Goal: Transaction & Acquisition: Purchase product/service

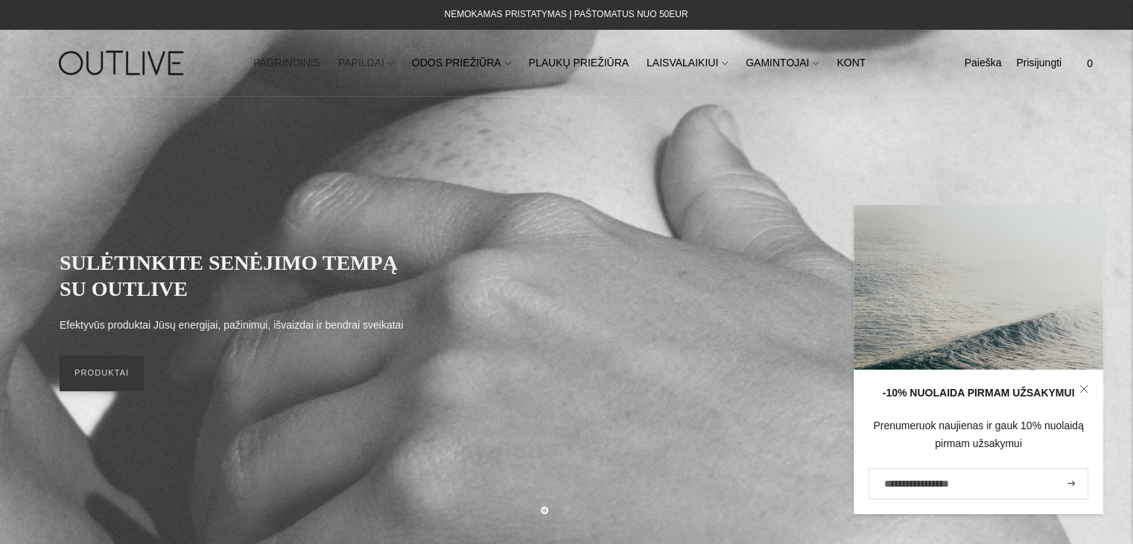
click at [366, 63] on link "PAPILDAI" at bounding box center [366, 63] width 56 height 33
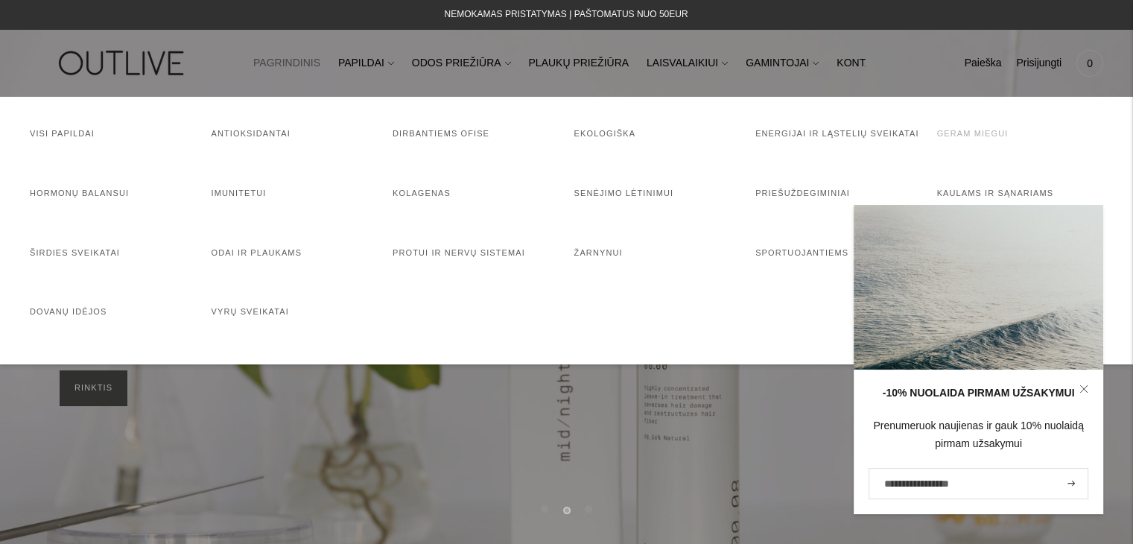
click at [962, 132] on link "Geram miegui" at bounding box center [972, 133] width 71 height 9
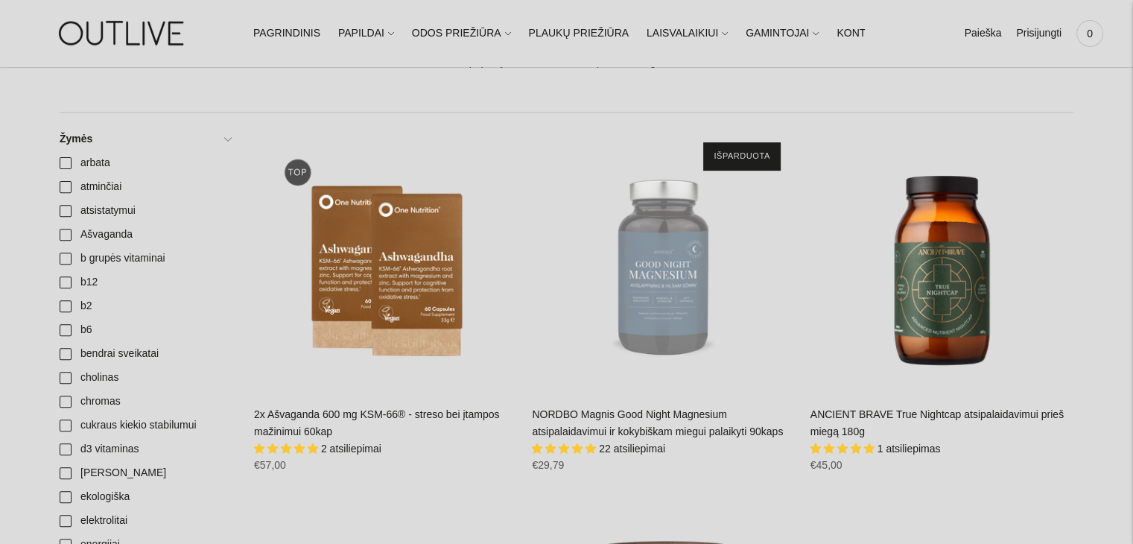
scroll to position [596, 0]
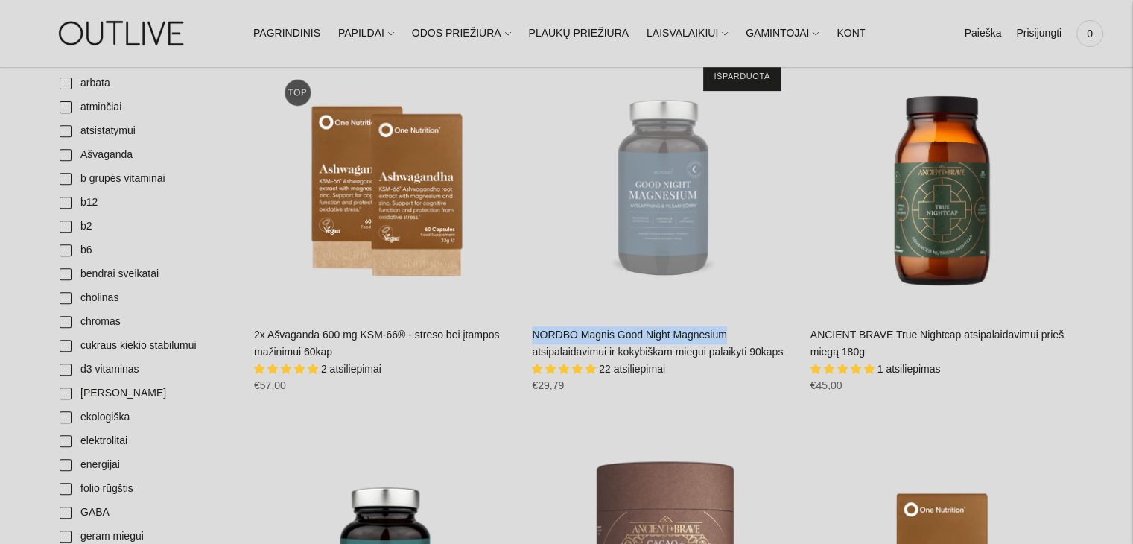
drag, startPoint x: 529, startPoint y: 334, endPoint x: 739, endPoint y: 331, distance: 210.0
copy link "NORDBO Magnis Good Night Magnesium"
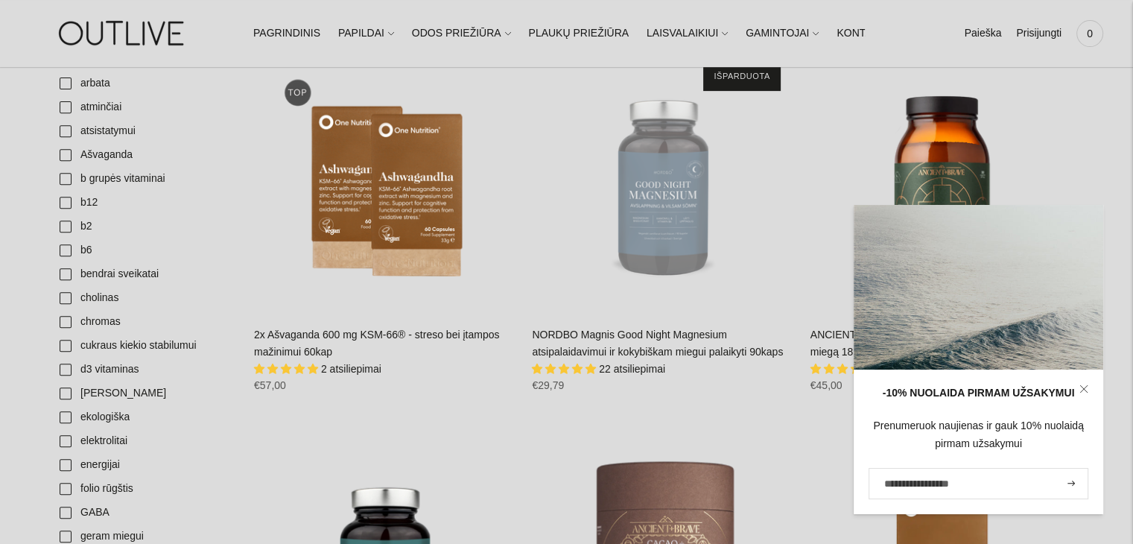
click at [1081, 390] on icon at bounding box center [1083, 388] width 7 height 7
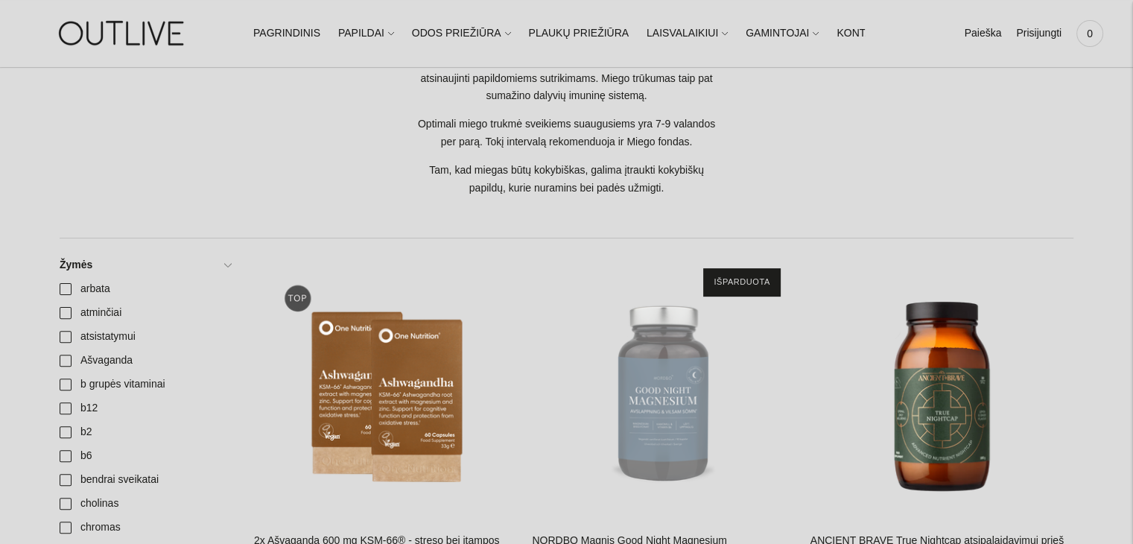
scroll to position [397, 0]
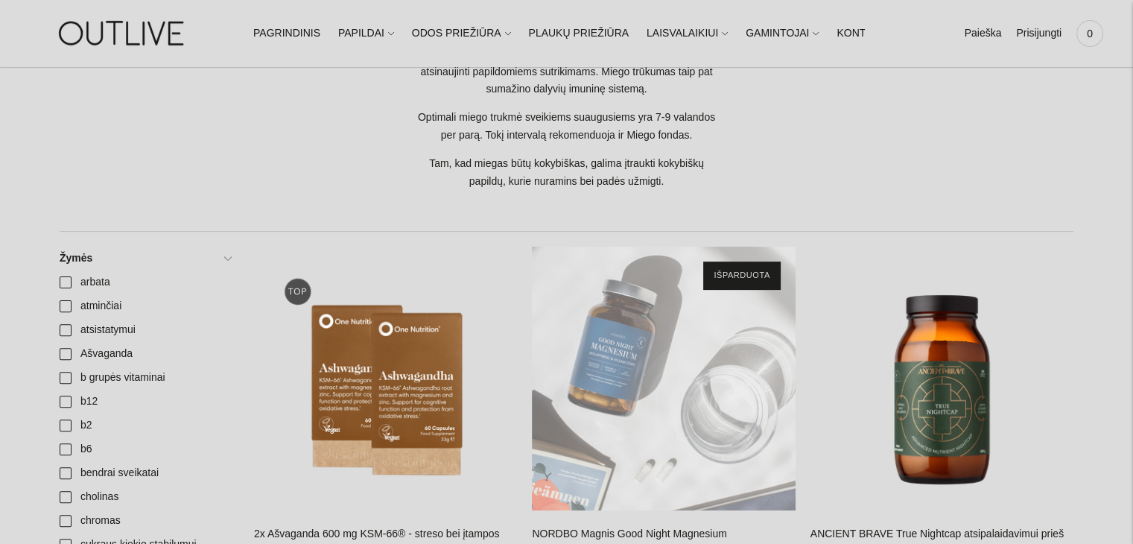
click at [679, 371] on div "NORDBO Magnis Good Night Magnesium atsipalaidavimui ir kokybiškam miegui palaik…" at bounding box center [663, 377] width 263 height 263
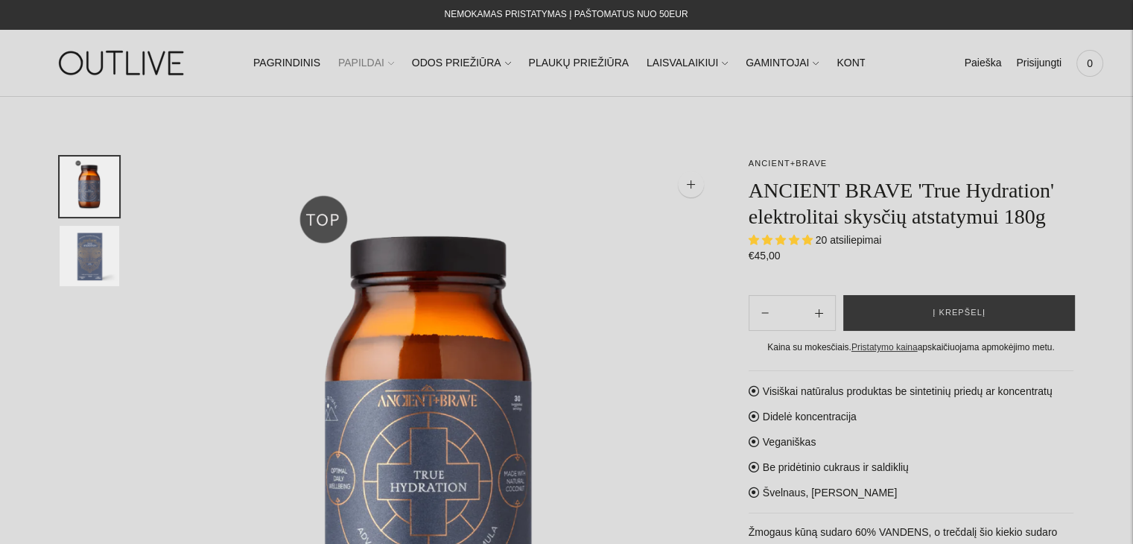
click at [363, 59] on link "PAPILDAI" at bounding box center [366, 63] width 56 height 33
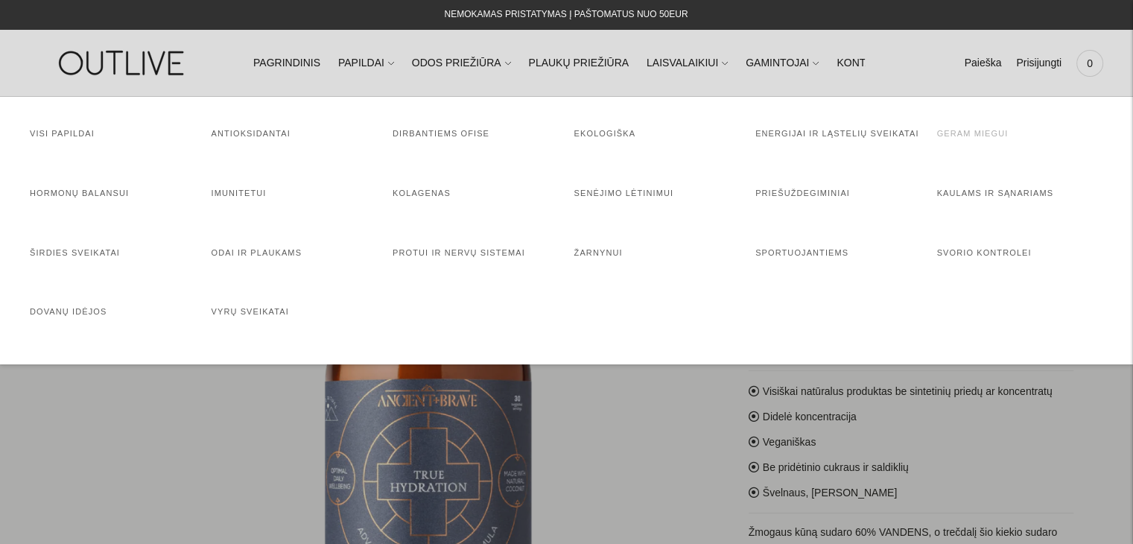
click at [959, 133] on link "Geram miegui" at bounding box center [972, 133] width 71 height 9
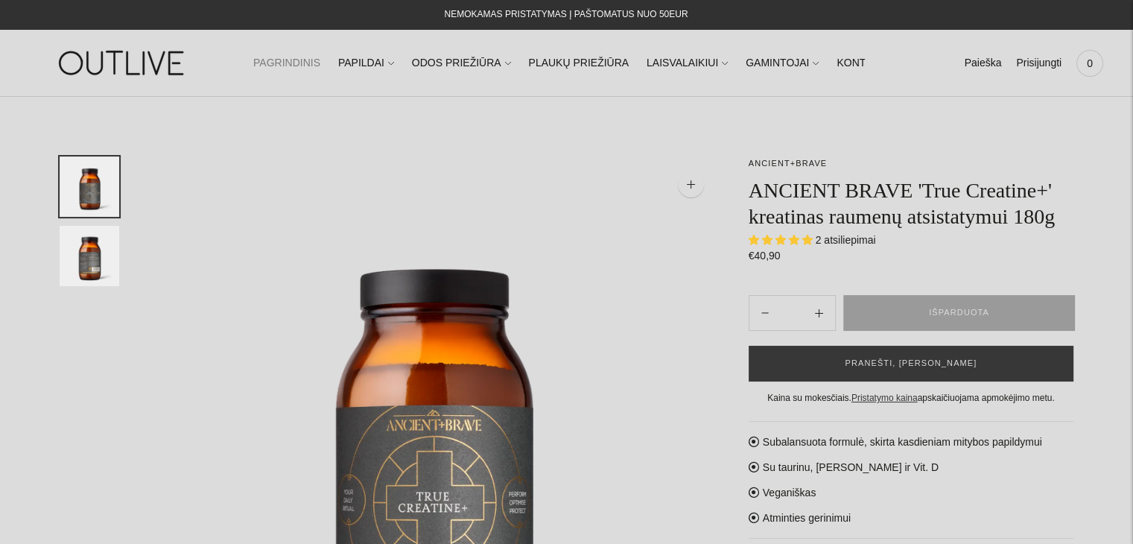
click at [289, 60] on link "PAGRINDINIS" at bounding box center [286, 63] width 67 height 33
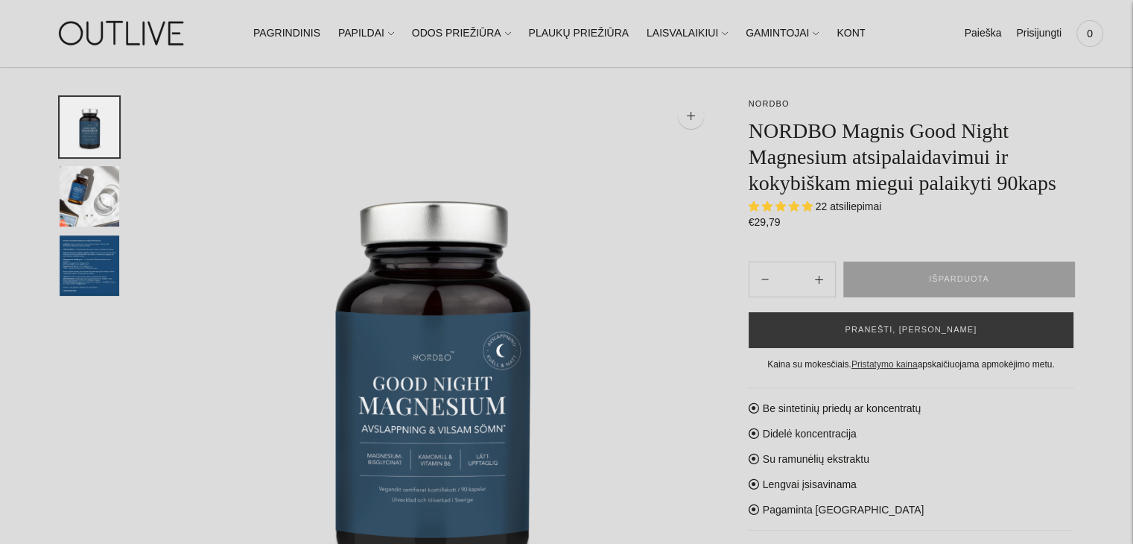
scroll to position [149, 0]
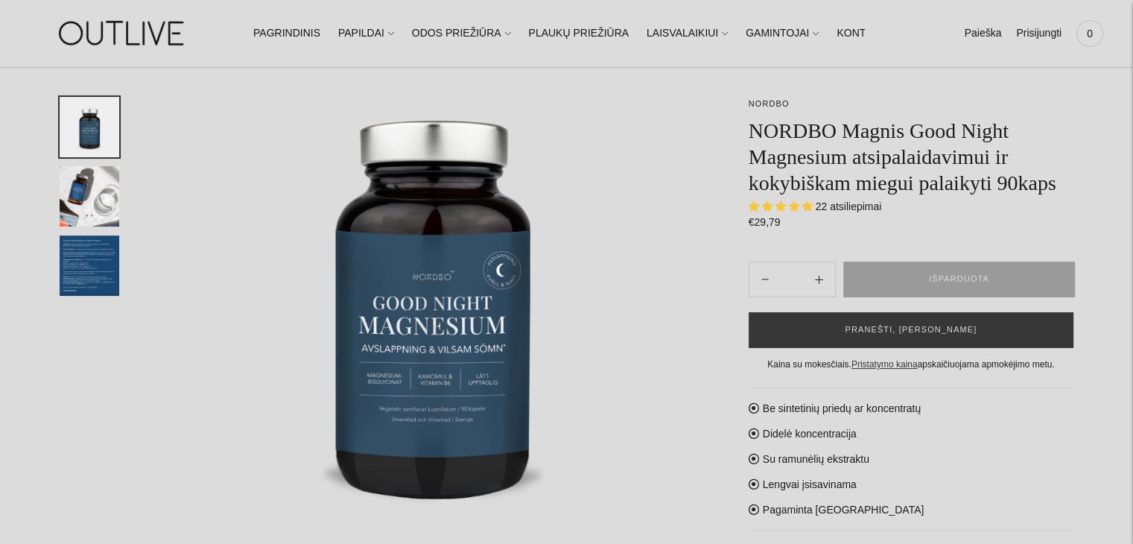
click at [89, 263] on img "Translation missing: en.general.accessibility.image_thumbail" at bounding box center [90, 265] width 60 height 60
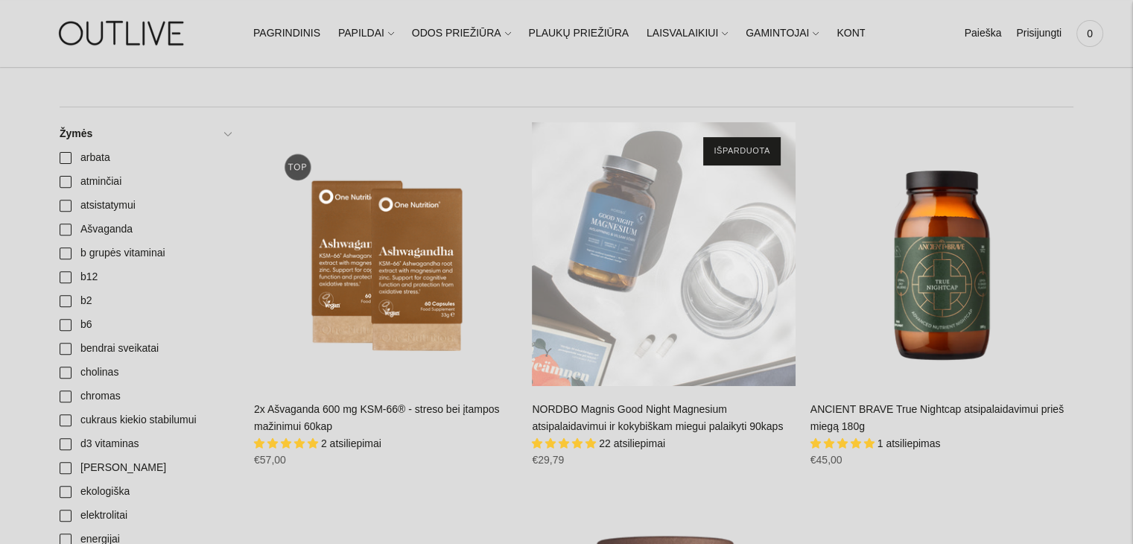
click at [664, 255] on div "NORDBO Magnis Good Night Magnesium atsipalaidavimui ir kokybiškam miegui palaik…" at bounding box center [663, 253] width 263 height 263
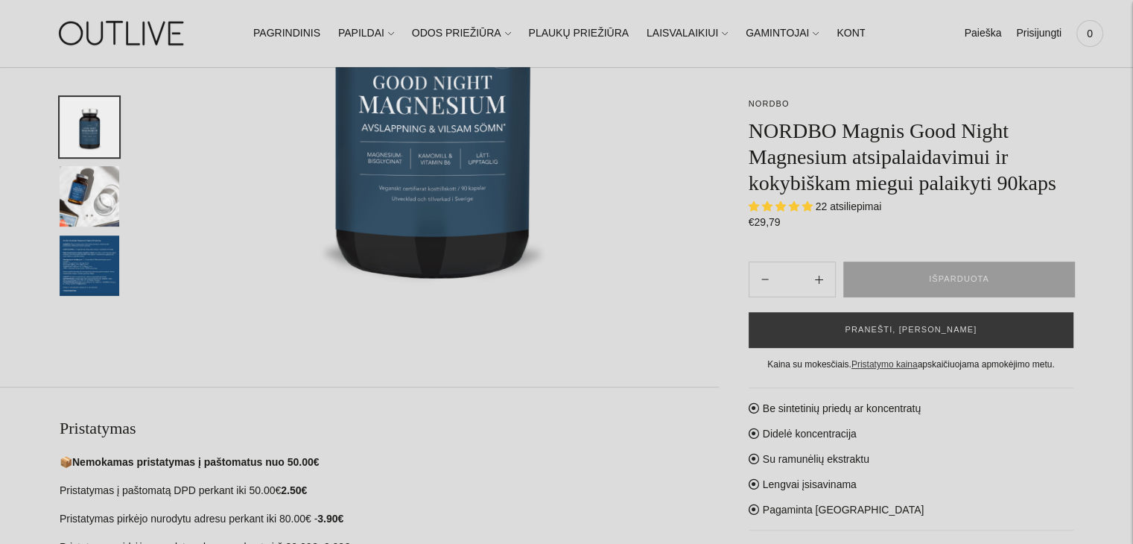
scroll to position [372, 0]
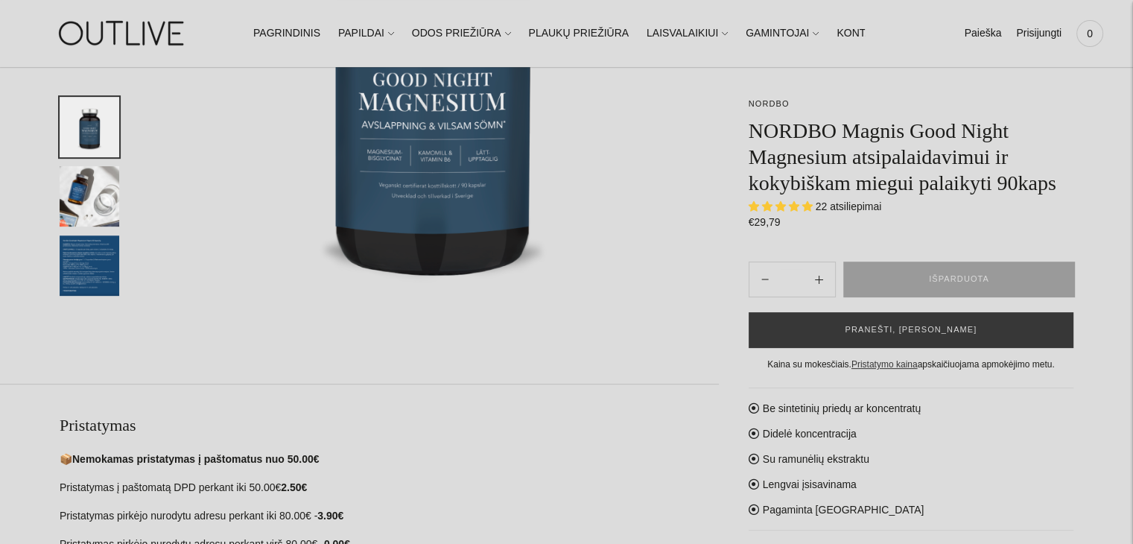
click at [95, 271] on img "Translation missing: en.general.accessibility.image_thumbail" at bounding box center [90, 265] width 60 height 60
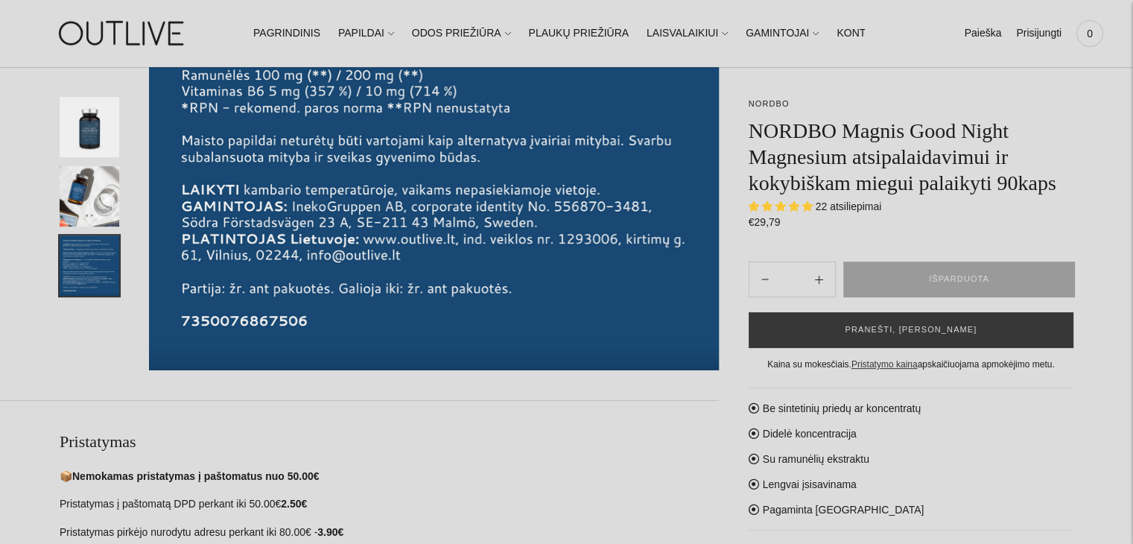
scroll to position [0, 0]
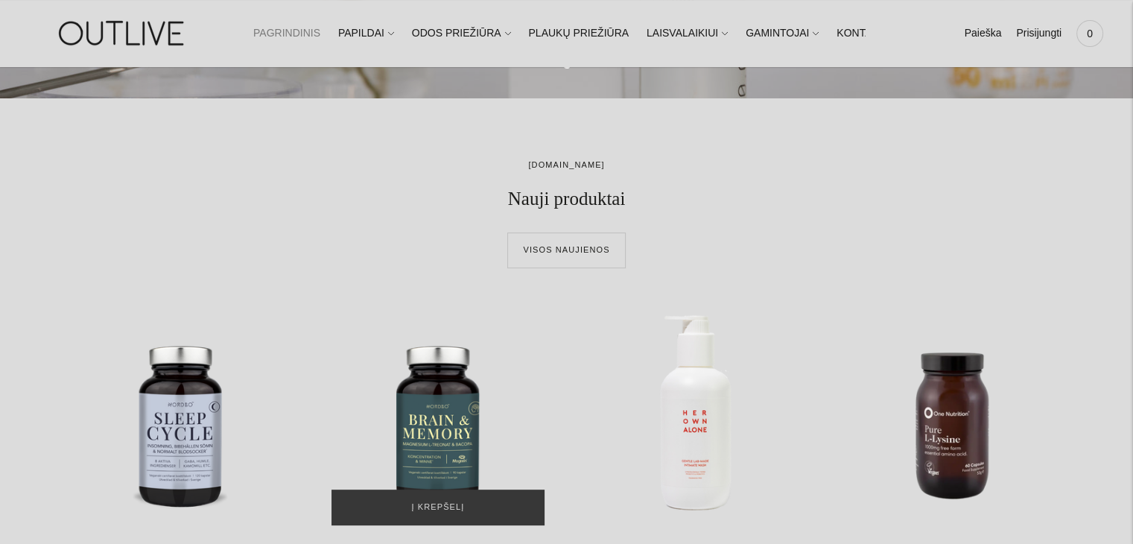
scroll to position [223, 0]
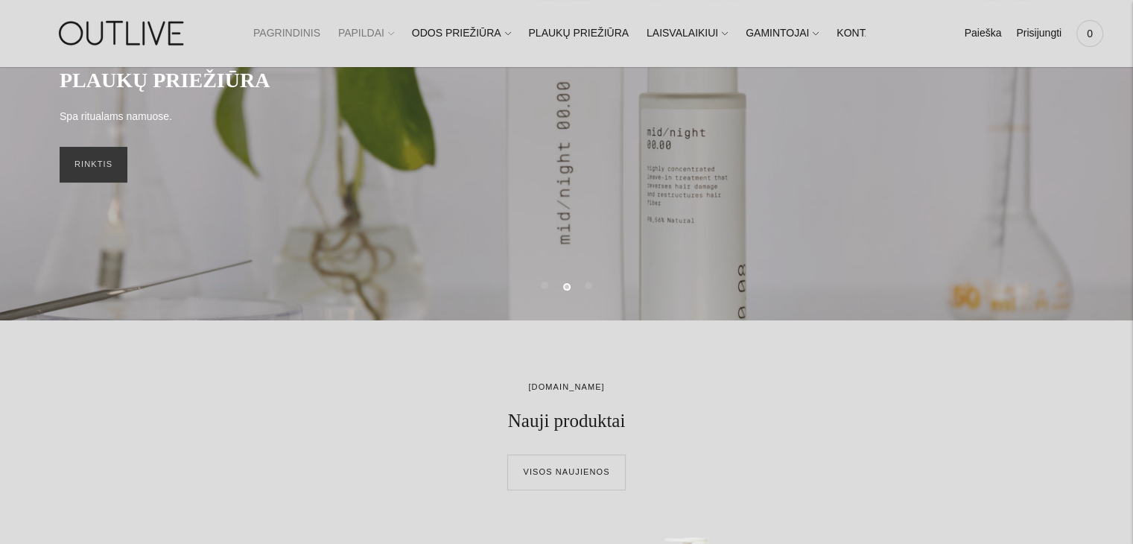
click at [361, 31] on link "PAPILDAI" at bounding box center [366, 33] width 56 height 33
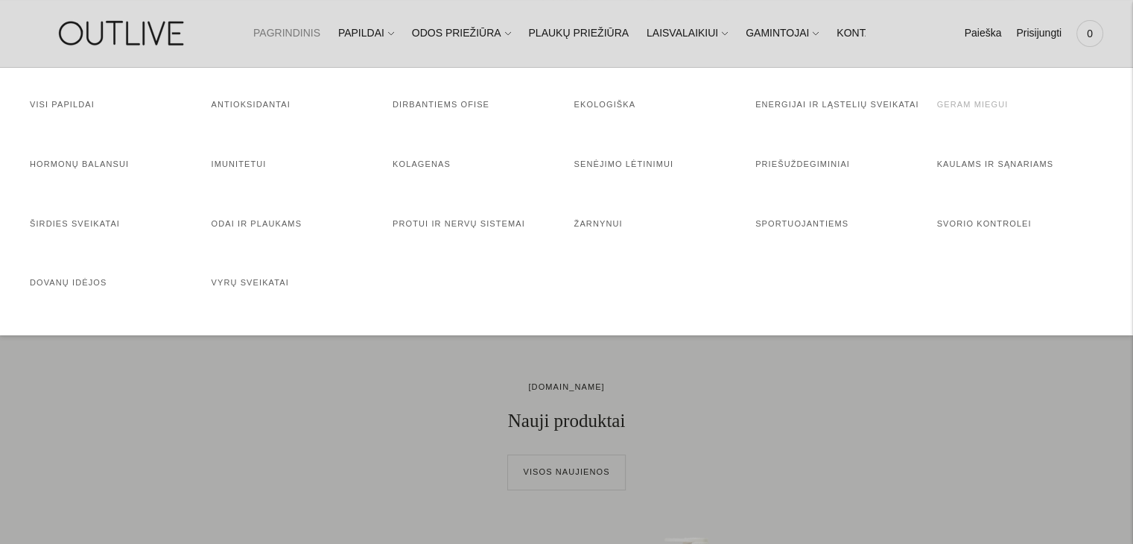
click at [962, 108] on link "Geram miegui" at bounding box center [972, 104] width 71 height 9
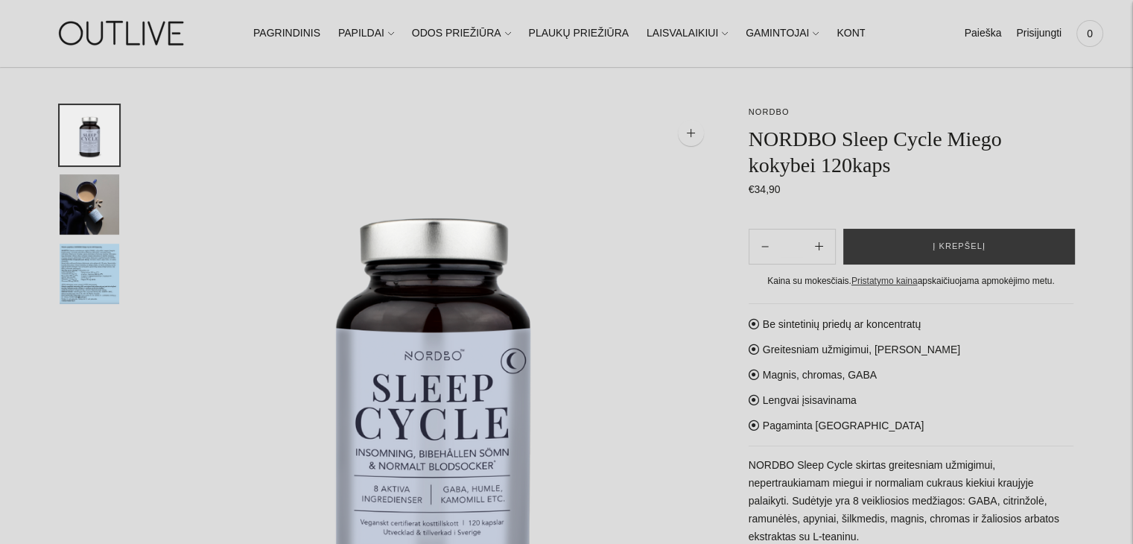
scroll to position [74, 0]
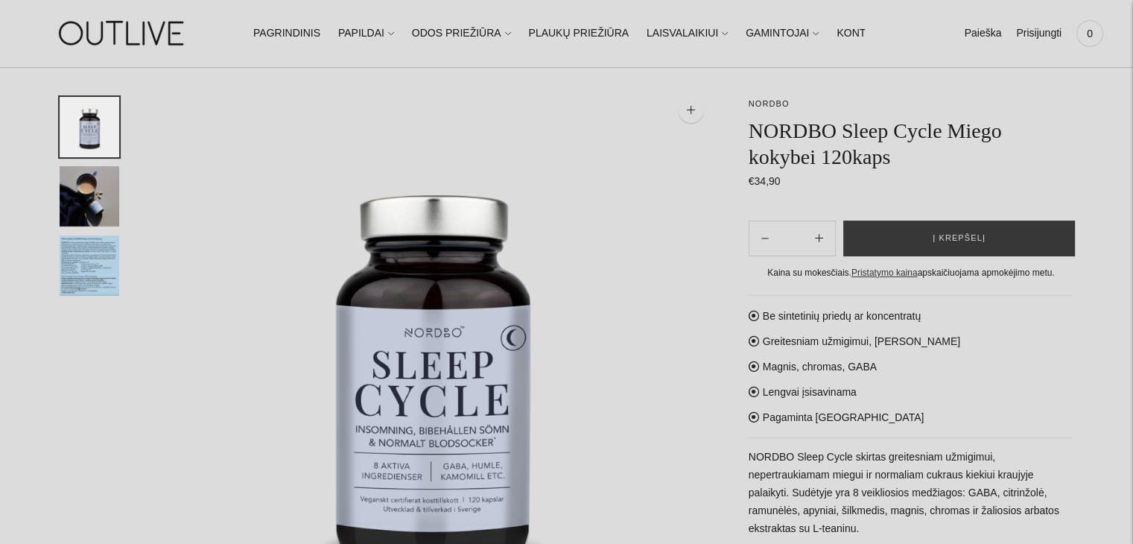
click at [93, 261] on img "Translation missing: en.general.accessibility.image_thumbail" at bounding box center [90, 265] width 60 height 60
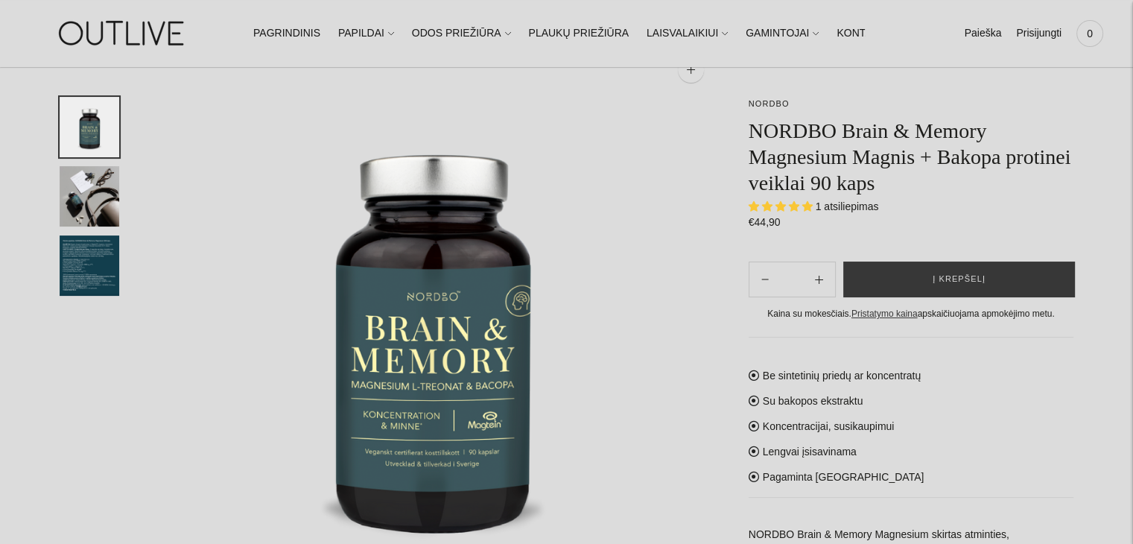
scroll to position [74, 0]
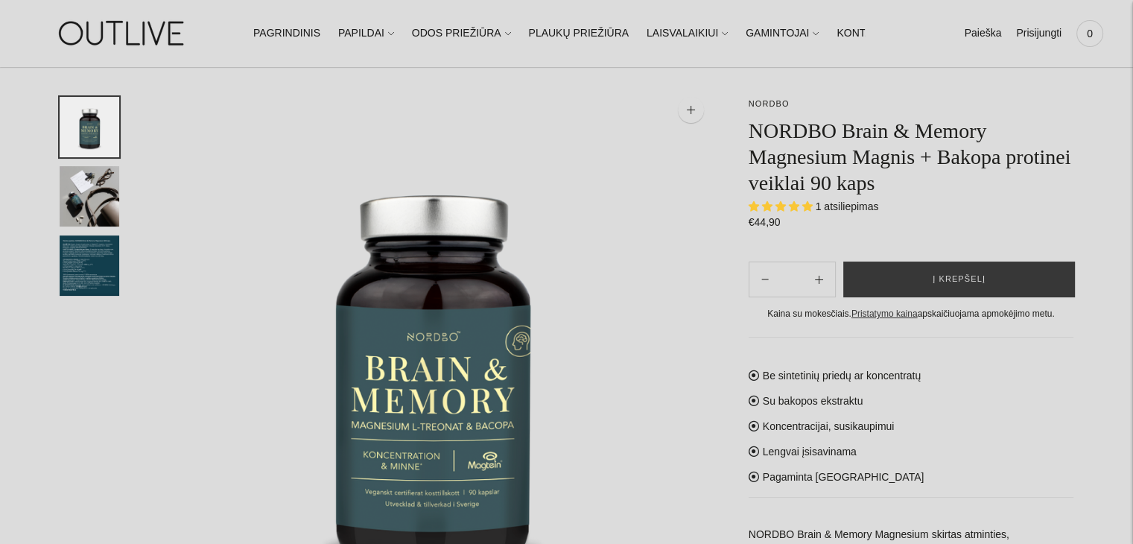
click at [60, 249] on img "Translation missing: en.general.accessibility.image_thumbail" at bounding box center [90, 265] width 60 height 60
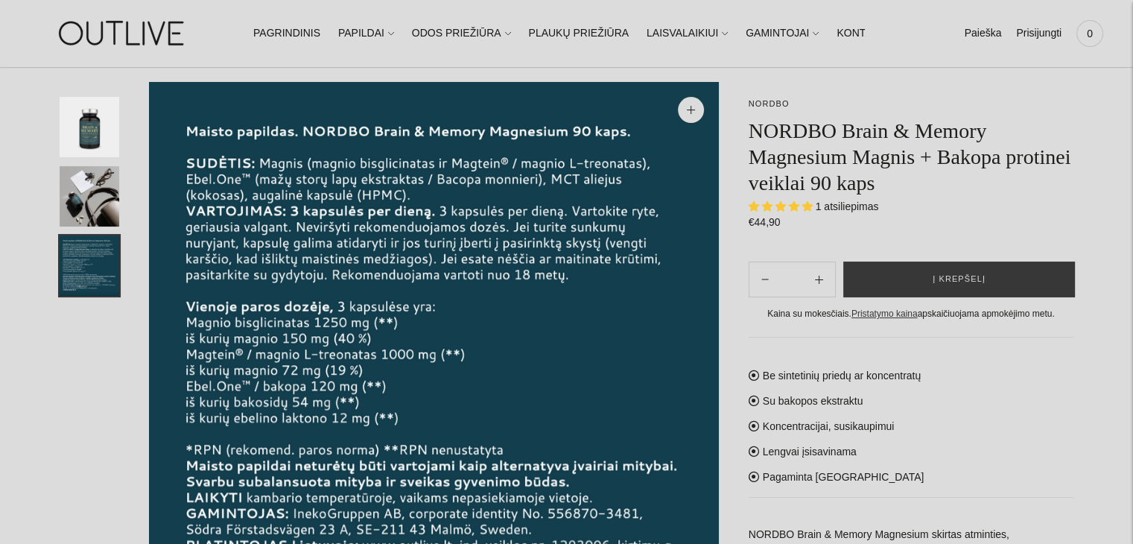
click at [84, 130] on img "Translation missing: en.general.accessibility.image_thumbail" at bounding box center [90, 127] width 60 height 60
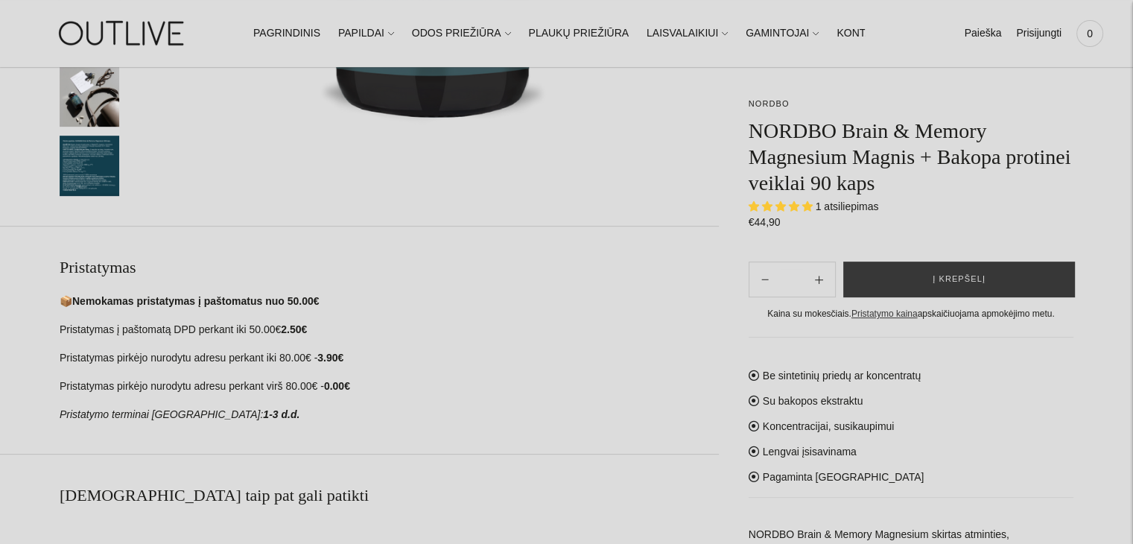
scroll to position [521, 0]
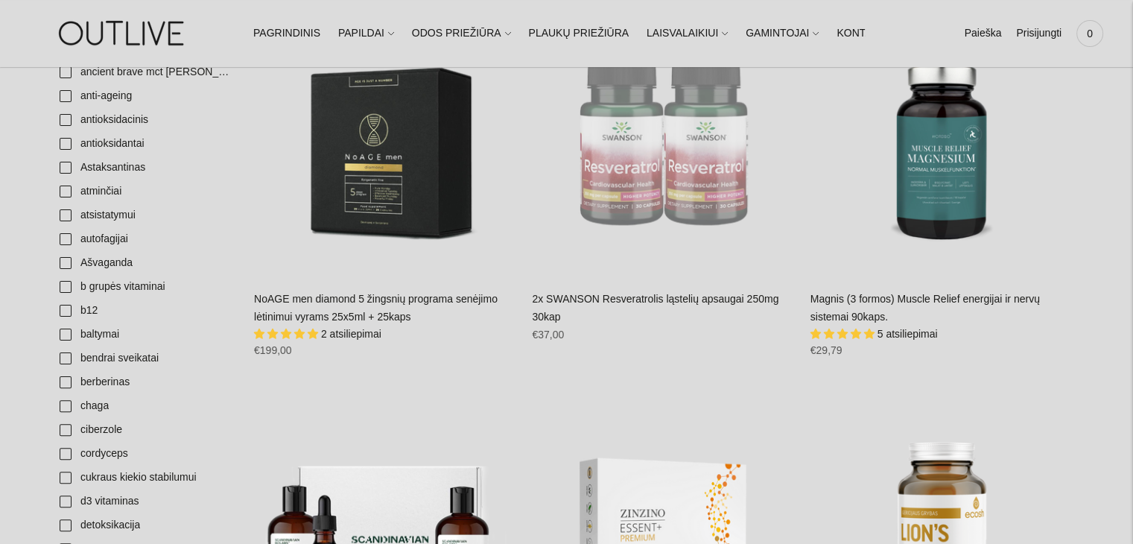
scroll to position [298, 0]
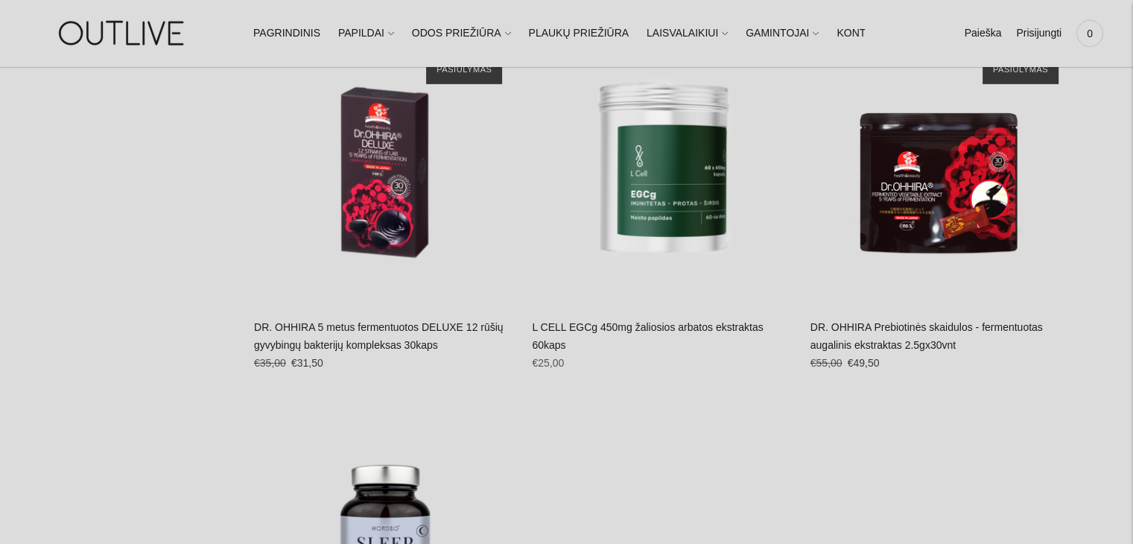
scroll to position [5287, 0]
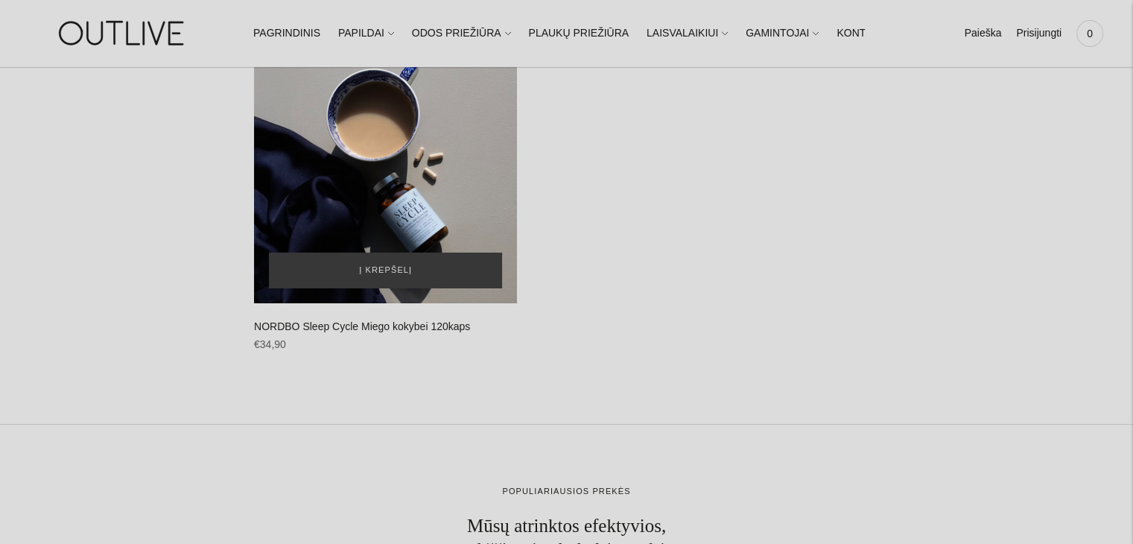
click at [393, 163] on div "NORDBO Sleep Cycle Miego kokybei 120kaps\a" at bounding box center [385, 171] width 263 height 263
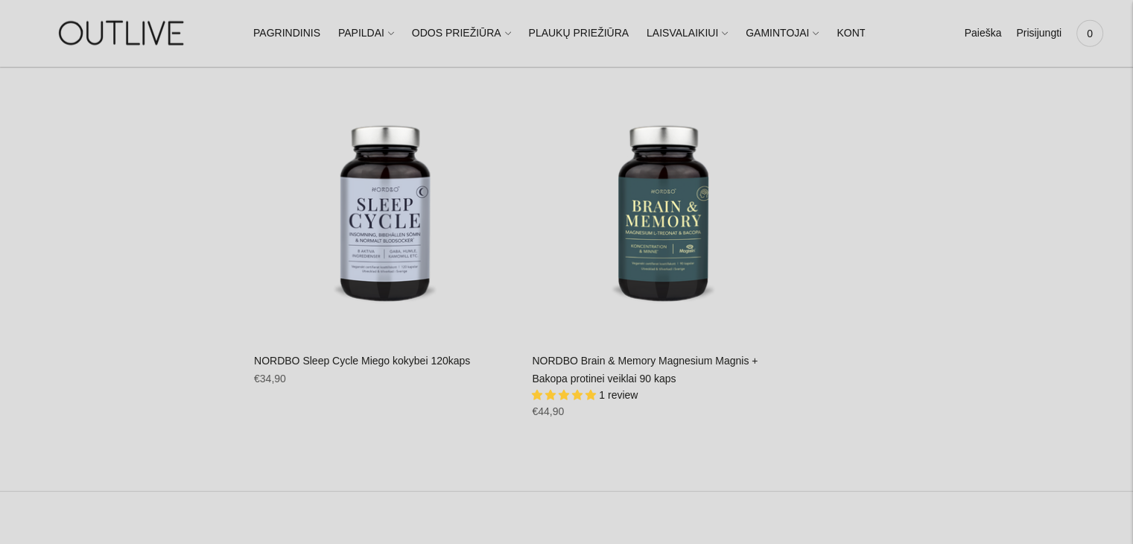
scroll to position [4096, 0]
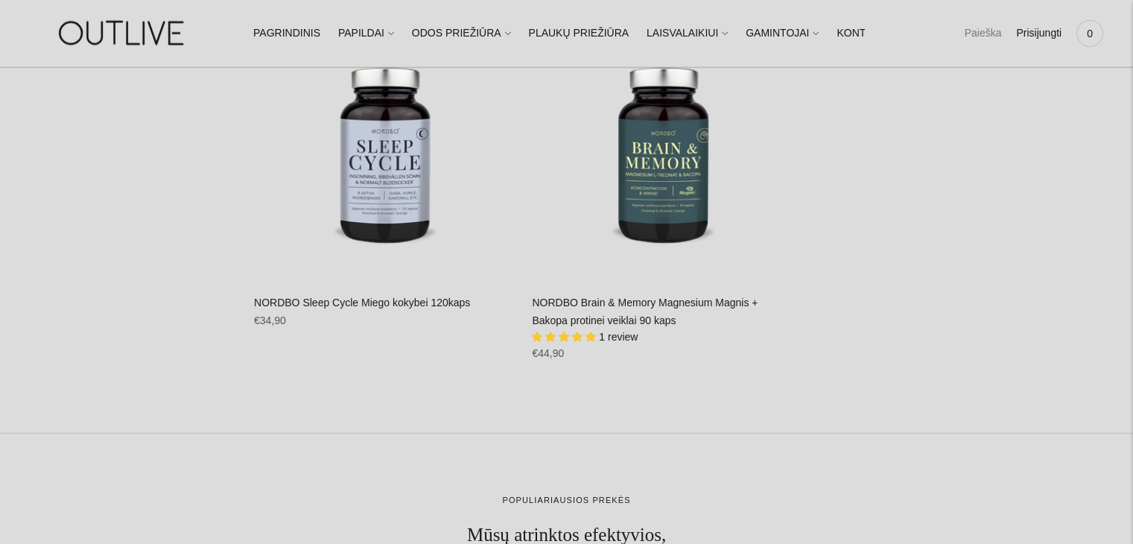
click at [989, 29] on link "Paieška" at bounding box center [982, 33] width 37 height 33
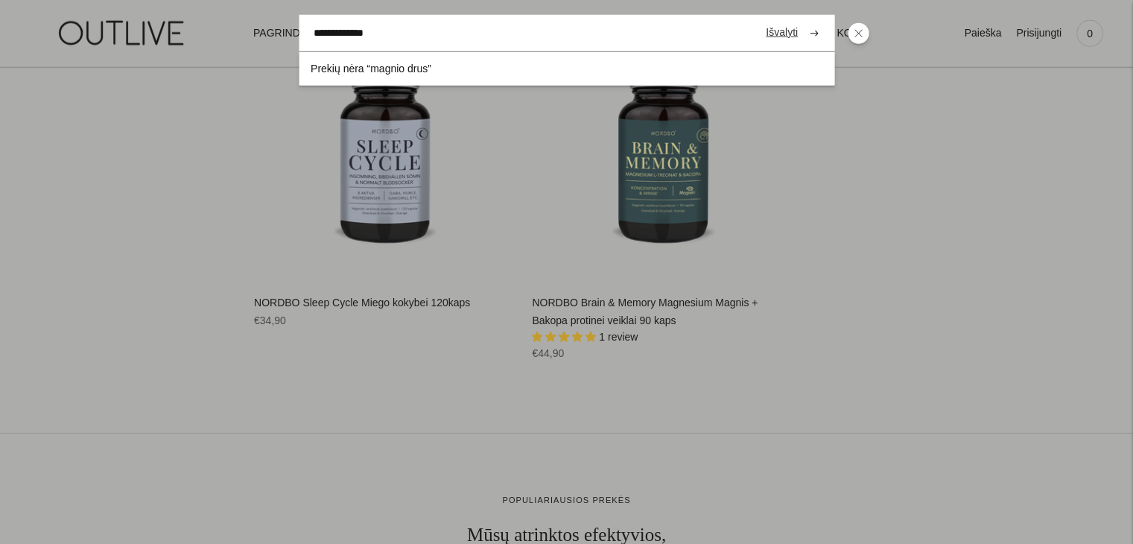
type input "**********"
click at [801, 19] on button "submit" at bounding box center [814, 33] width 26 height 29
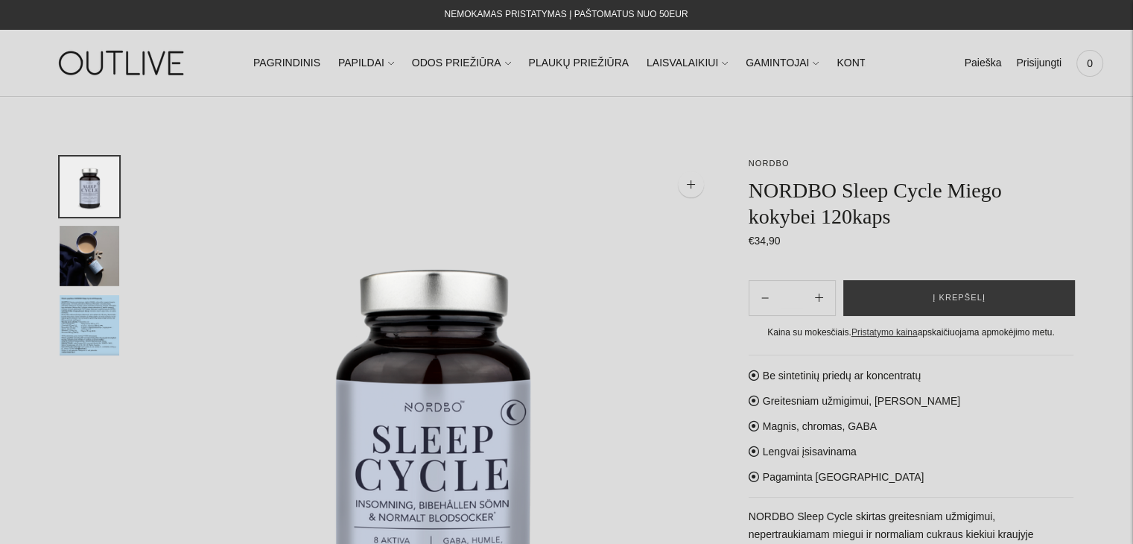
click at [89, 319] on img "Translation missing: en.general.accessibility.image_thumbail" at bounding box center [90, 325] width 60 height 60
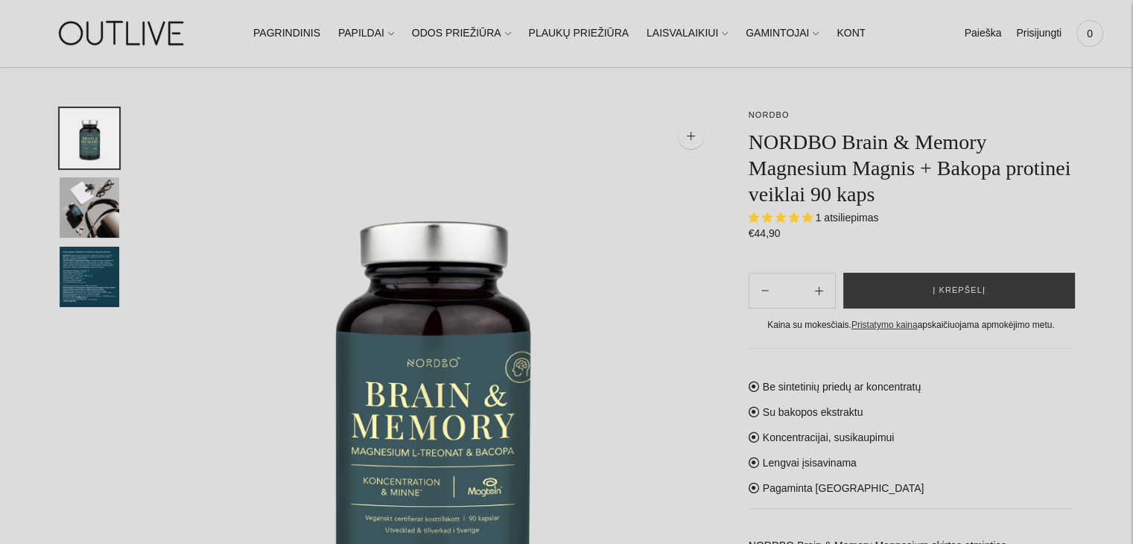
scroll to position [74, 0]
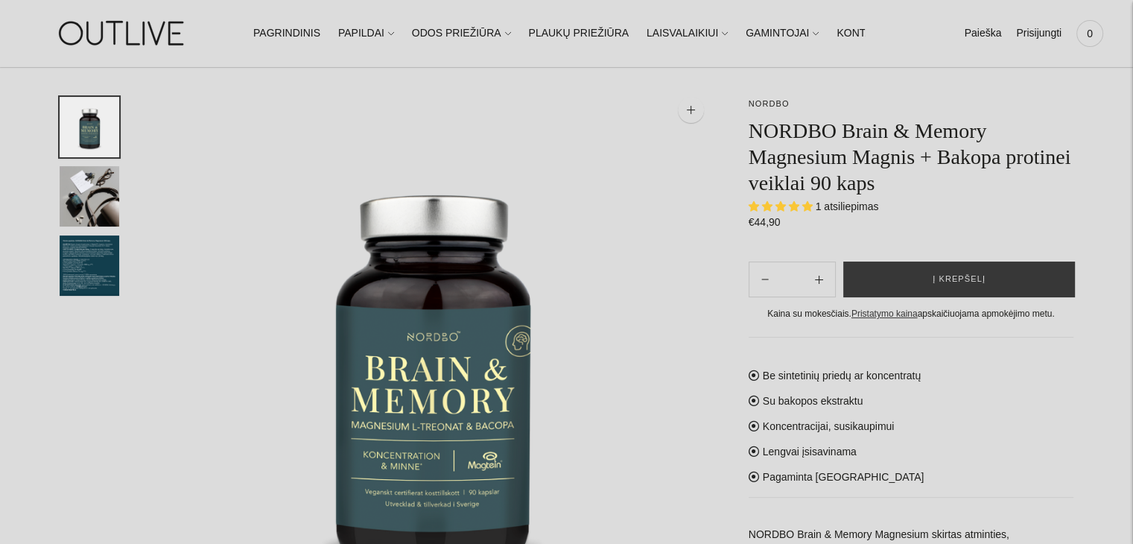
click at [104, 263] on img "Translation missing: en.general.accessibility.image_thumbail" at bounding box center [90, 265] width 60 height 60
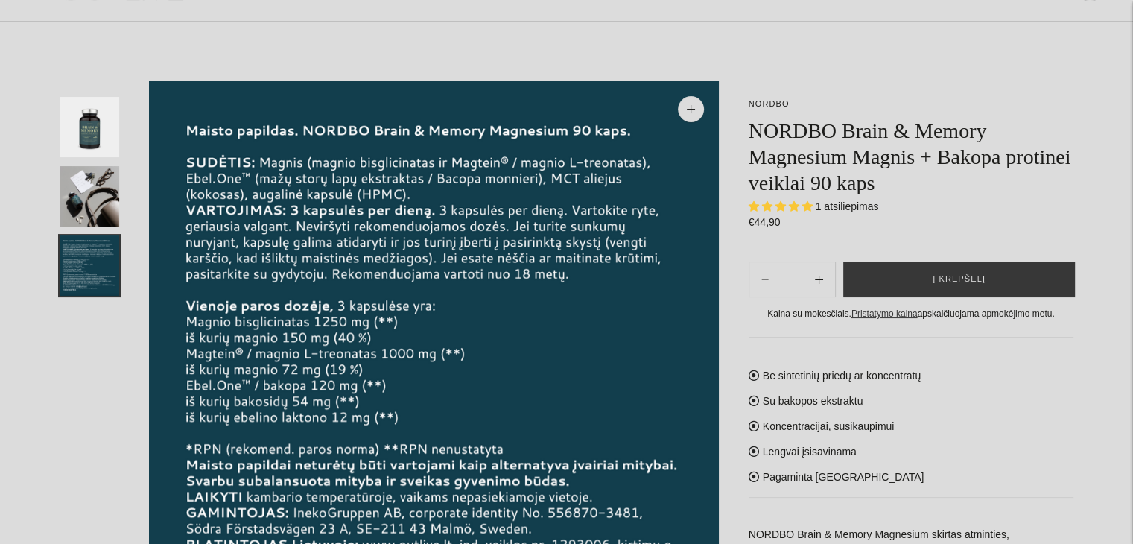
scroll to position [0, 0]
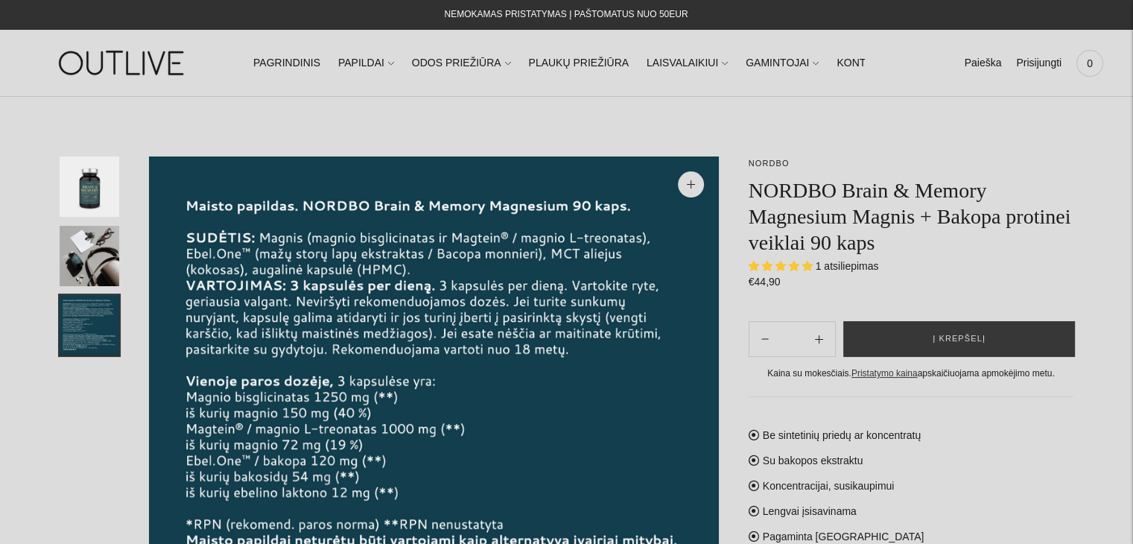
click at [83, 195] on img "Translation missing: en.general.accessibility.image_thumbail" at bounding box center [90, 186] width 60 height 60
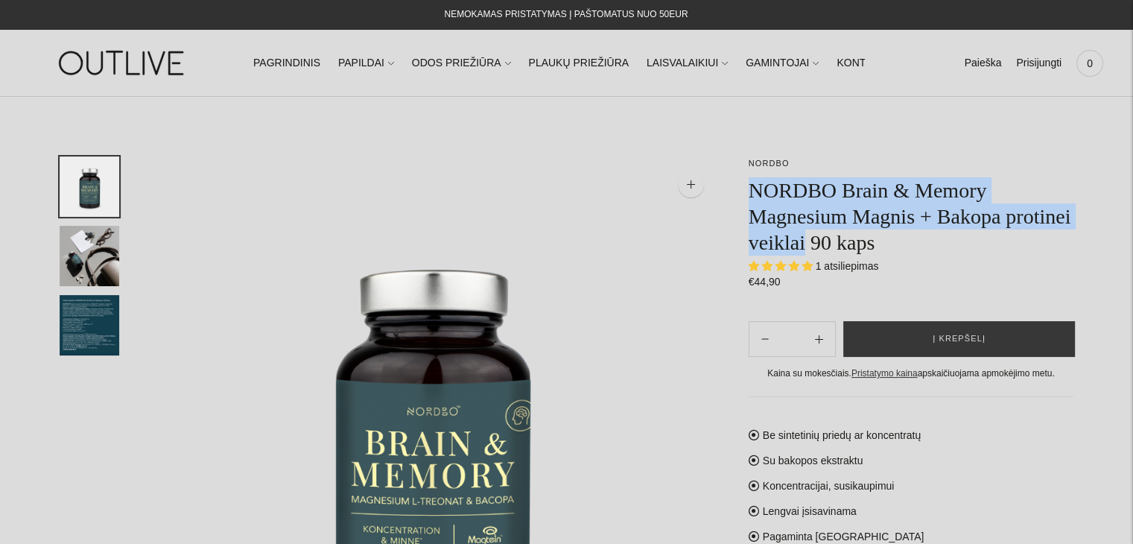
drag, startPoint x: 751, startPoint y: 185, endPoint x: 804, endPoint y: 232, distance: 71.2
click at [804, 232] on h1 "NORDBO Brain & Memory Magnesium Magnis + Bakopa protinei veiklai 90 kaps" at bounding box center [910, 216] width 325 height 78
copy h1 "NORDBO Brain & Memory Magnesium Magnis + Bakopa protinei veiklai"
click at [89, 321] on img "Translation missing: en.general.accessibility.image_thumbail" at bounding box center [90, 325] width 60 height 60
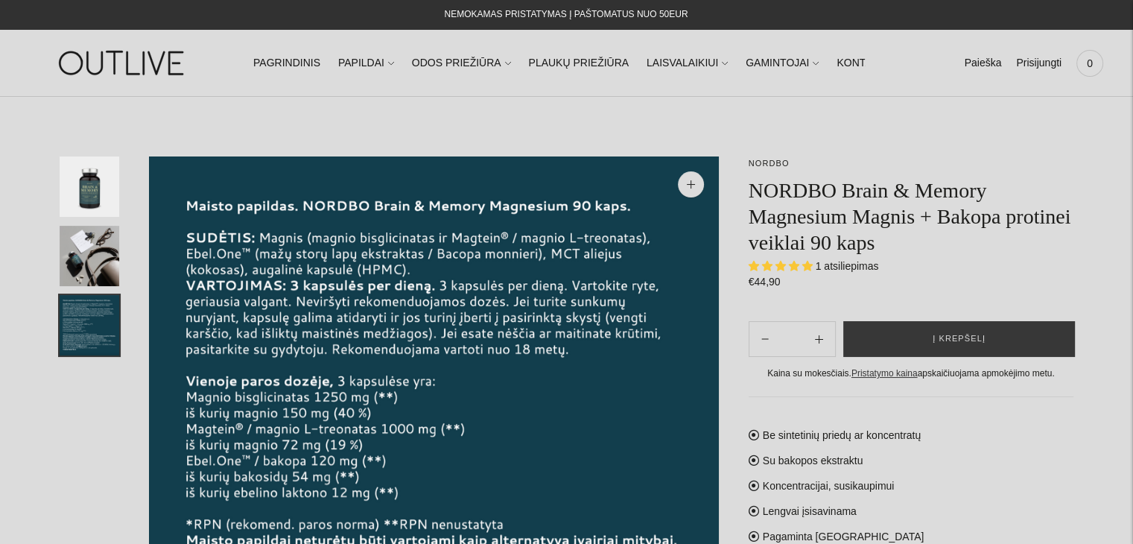
click at [906, 278] on div "Regular price €44,90 Unit price / per" at bounding box center [910, 282] width 325 height 18
click at [494, 416] on img at bounding box center [434, 439] width 570 height 567
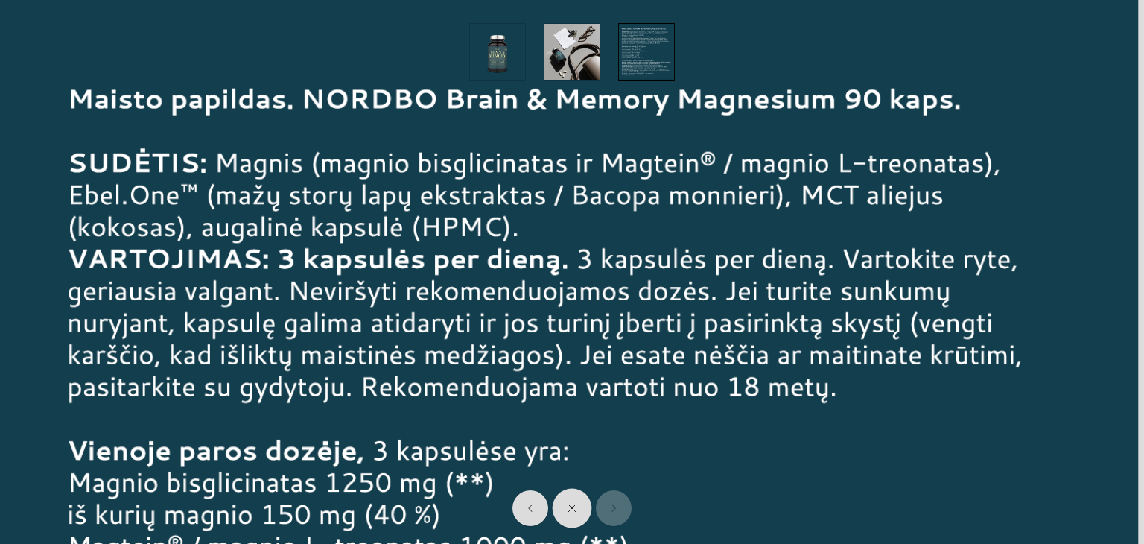
click at [567, 506] on icon "Close" at bounding box center [572, 508] width 10 height 10
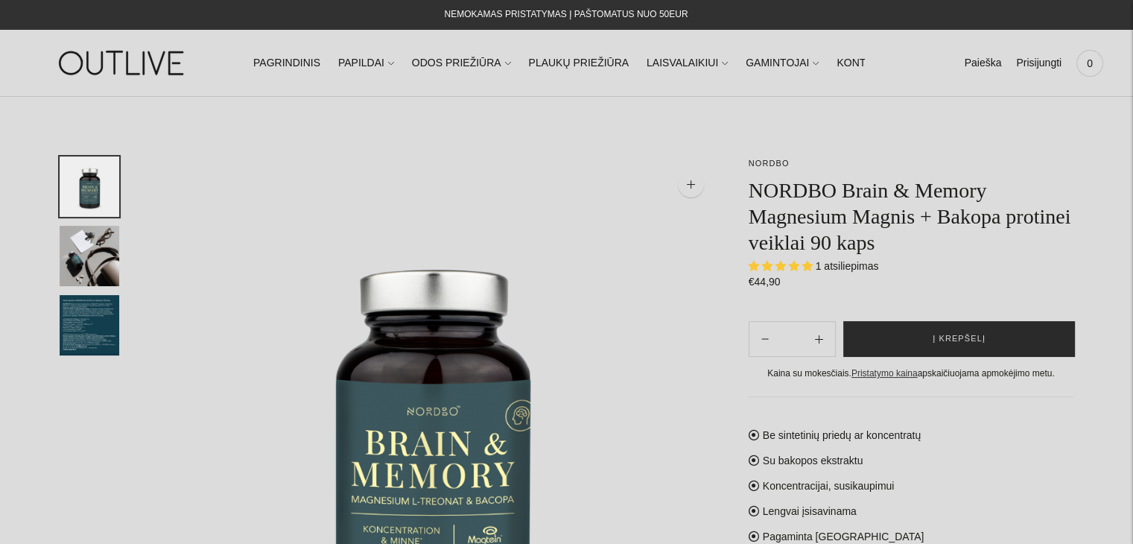
click at [965, 338] on span "Į krepšelį" at bounding box center [958, 338] width 53 height 15
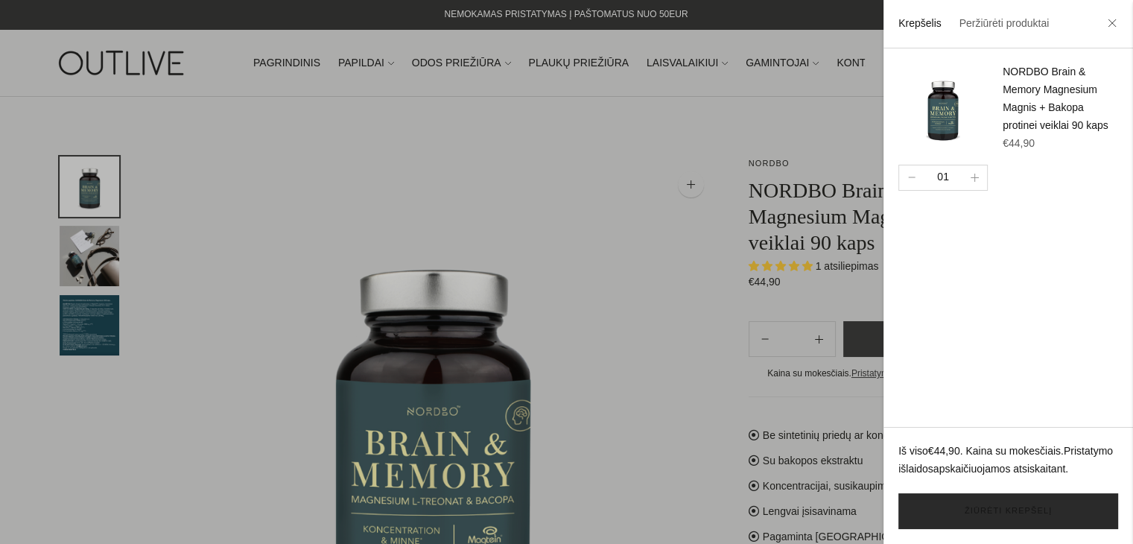
click at [1037, 511] on link "Žiūrėti krepšelį" at bounding box center [1008, 511] width 220 height 36
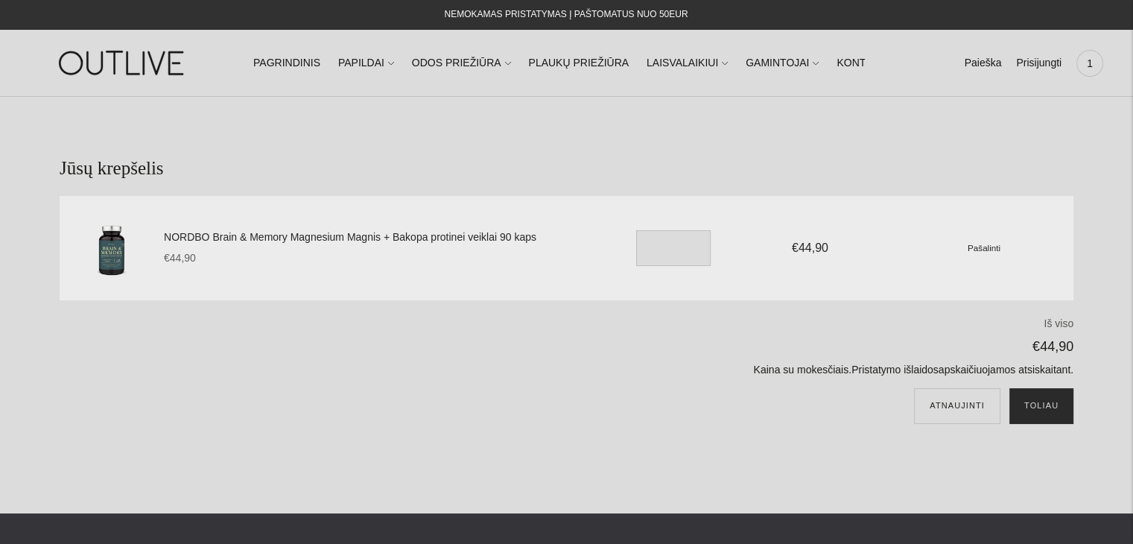
click at [1048, 407] on button "Toliau" at bounding box center [1041, 406] width 64 height 36
